Goal: Information Seeking & Learning: Learn about a topic

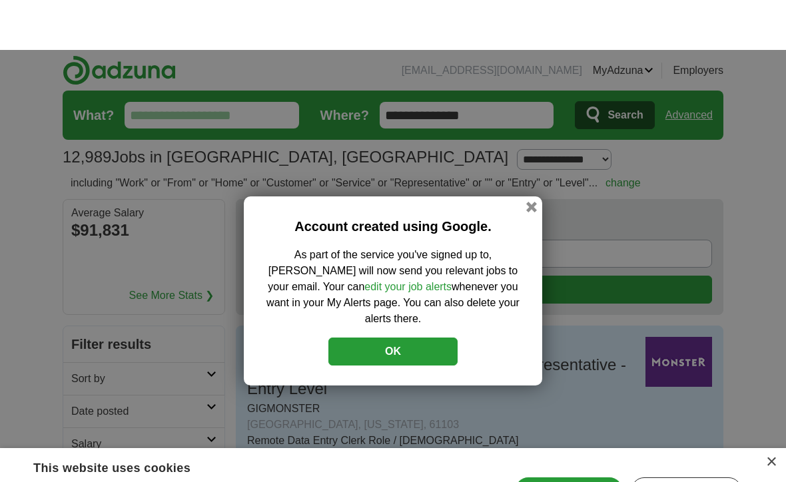
click at [428, 277] on p "As part of the service you've signed up to, [PERSON_NAME] will now send you rel…" at bounding box center [393, 237] width 258 height 80
click at [387, 277] on p "As part of the service you've signed up to, [PERSON_NAME] will now send you rel…" at bounding box center [393, 237] width 258 height 80
click at [403, 277] on p "As part of the service you've signed up to, [PERSON_NAME] will now send you rel…" at bounding box center [393, 237] width 258 height 80
click at [391, 277] on p "As part of the service you've signed up to, [PERSON_NAME] will now send you rel…" at bounding box center [393, 237] width 258 height 80
click at [400, 277] on p "As part of the service you've signed up to, [PERSON_NAME] will now send you rel…" at bounding box center [393, 237] width 258 height 80
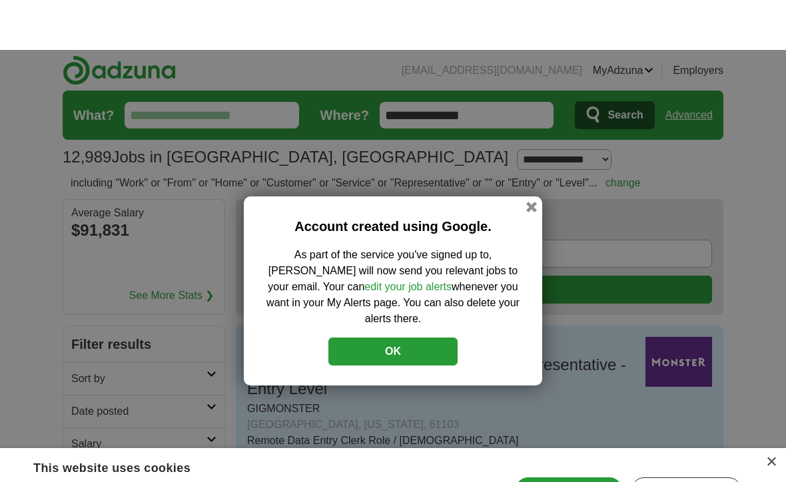
click at [573, 439] on div "Account created using Google. As part of the service you've signed up to, [PERS…" at bounding box center [393, 241] width 786 height 482
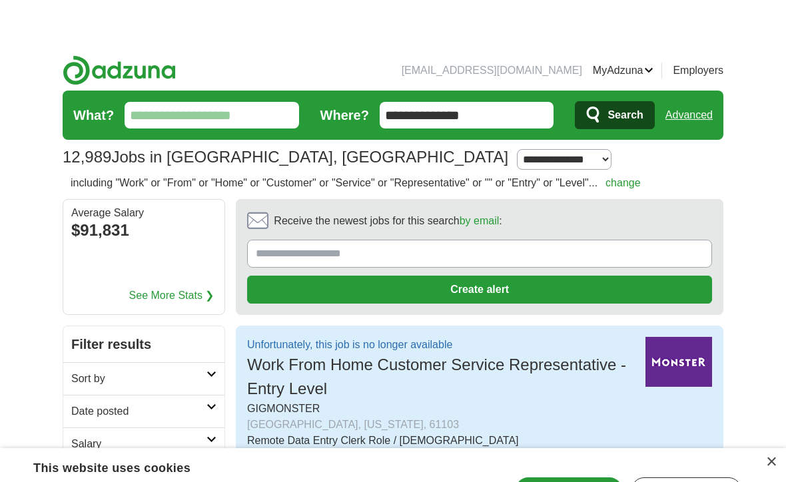
click at [571, 435] on div "Remote Data Entry Clerk Role / [DEMOGRAPHIC_DATA] [DEMOGRAPHIC_DATA] Work From …" at bounding box center [440, 423] width 387 height 80
click at [573, 438] on div "Remote Data Entry Clerk Role / [DEMOGRAPHIC_DATA] [DEMOGRAPHIC_DATA] Work From …" at bounding box center [440, 423] width 387 height 80
click at [571, 439] on div "Remote Data Entry Clerk Role / [DEMOGRAPHIC_DATA] [DEMOGRAPHIC_DATA] Work From …" at bounding box center [440, 423] width 387 height 80
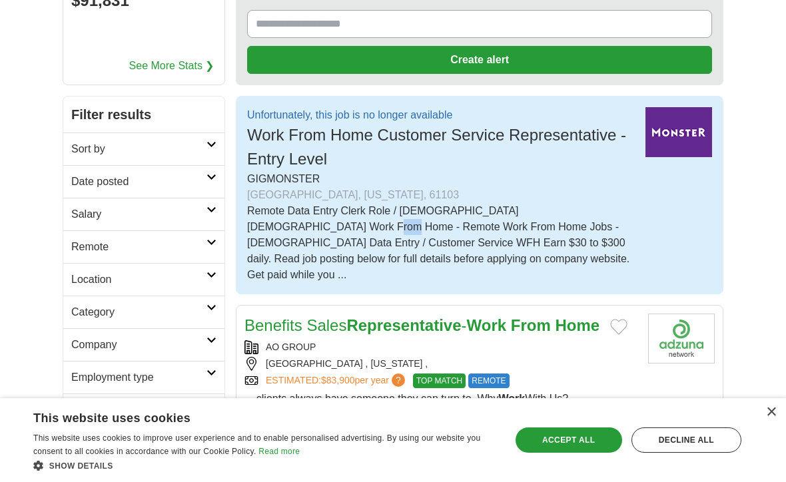
scroll to position [180, 0]
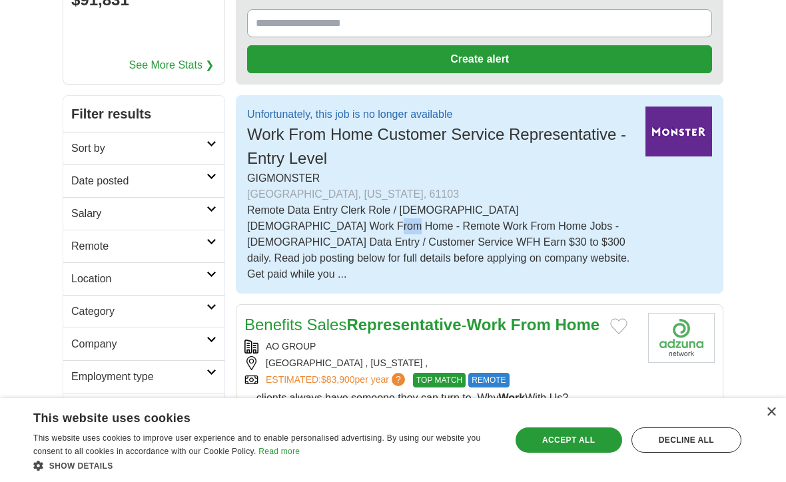
click at [680, 134] on img at bounding box center [678, 132] width 67 height 50
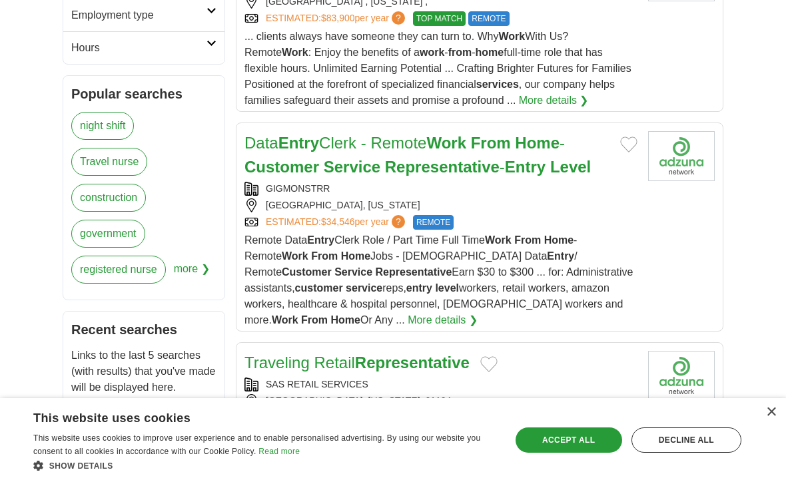
scroll to position [534, 0]
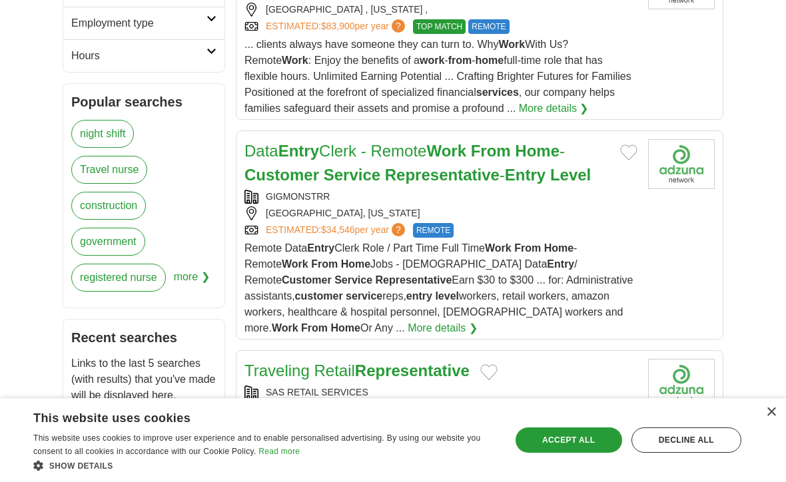
click at [466, 160] on strong "Work" at bounding box center [446, 151] width 40 height 18
